Goal: Task Accomplishment & Management: Manage account settings

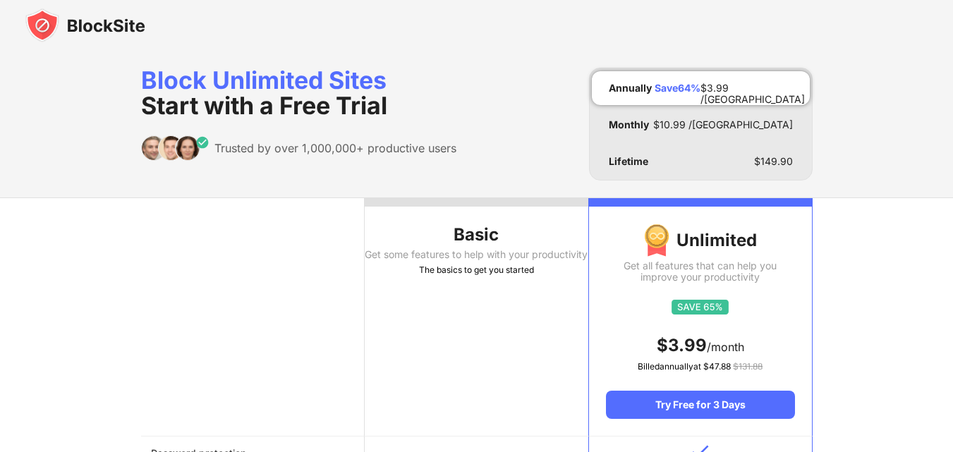
click at [113, 23] on img at bounding box center [85, 25] width 120 height 34
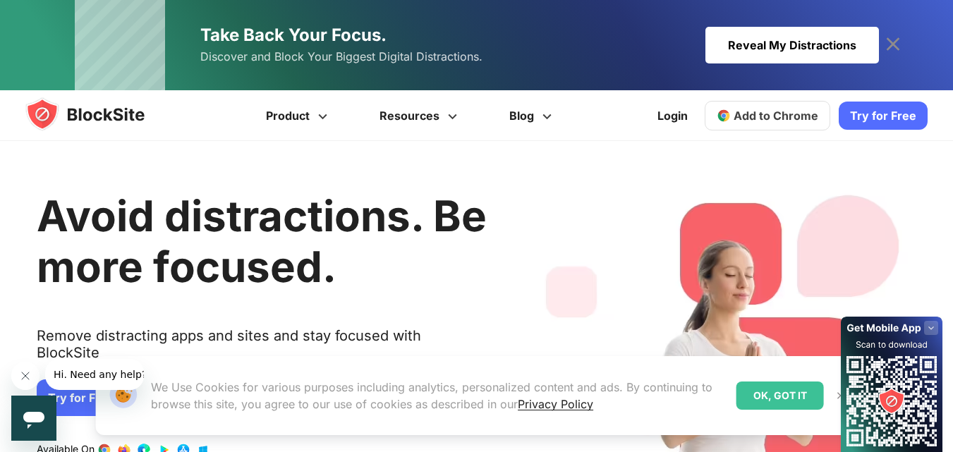
click at [836, 396] on img at bounding box center [840, 395] width 11 height 11
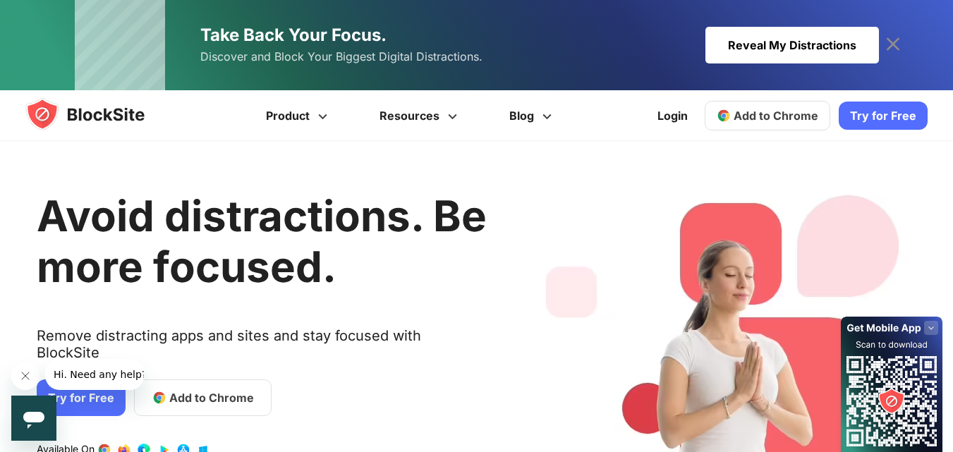
click at [927, 329] on rect at bounding box center [931, 328] width 14 height 14
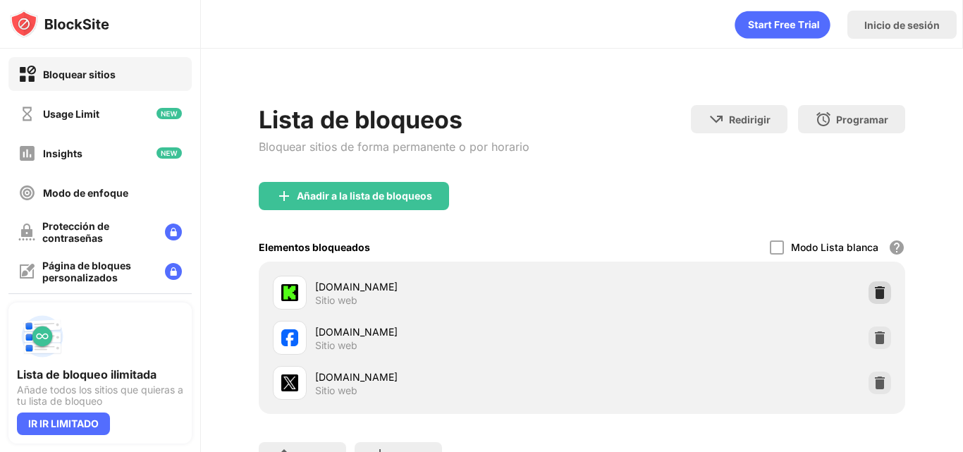
click at [856, 323] on div "facebook.com Sitio web" at bounding box center [582, 337] width 630 height 45
click at [876, 331] on img at bounding box center [880, 338] width 14 height 14
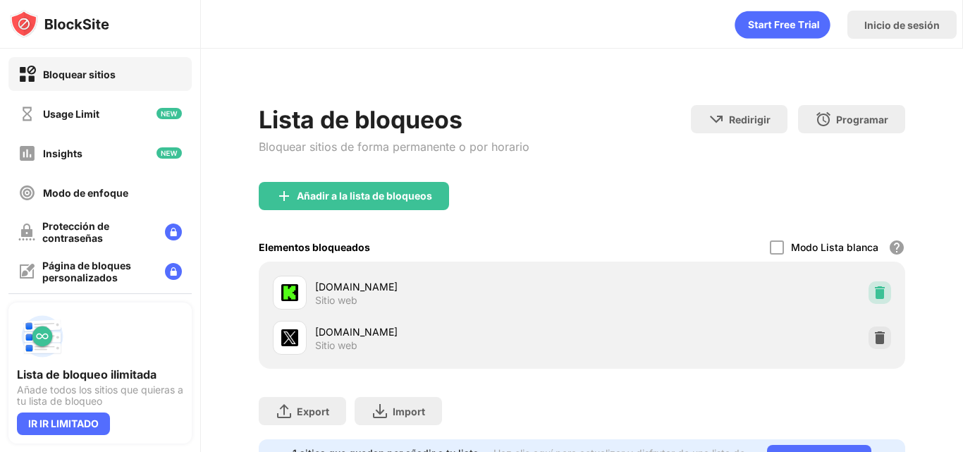
click at [873, 288] on img at bounding box center [880, 293] width 14 height 14
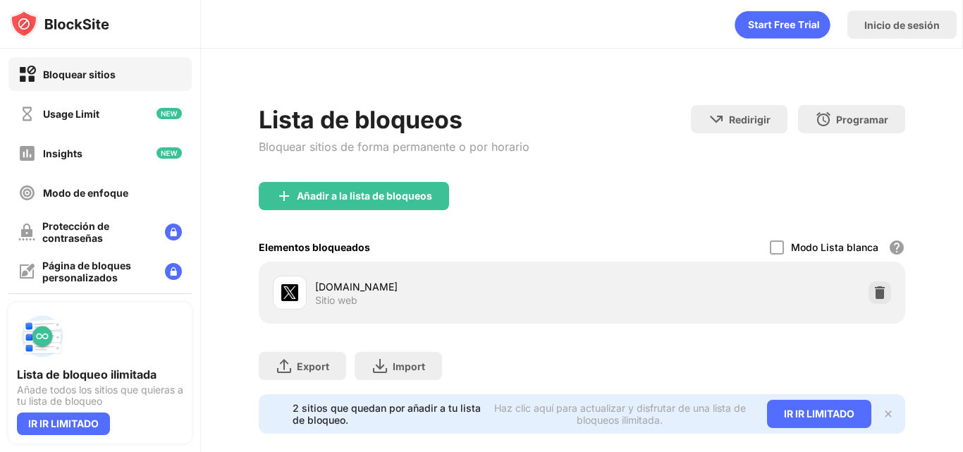
click at [873, 293] on img at bounding box center [880, 293] width 14 height 14
